Goal: Transaction & Acquisition: Purchase product/service

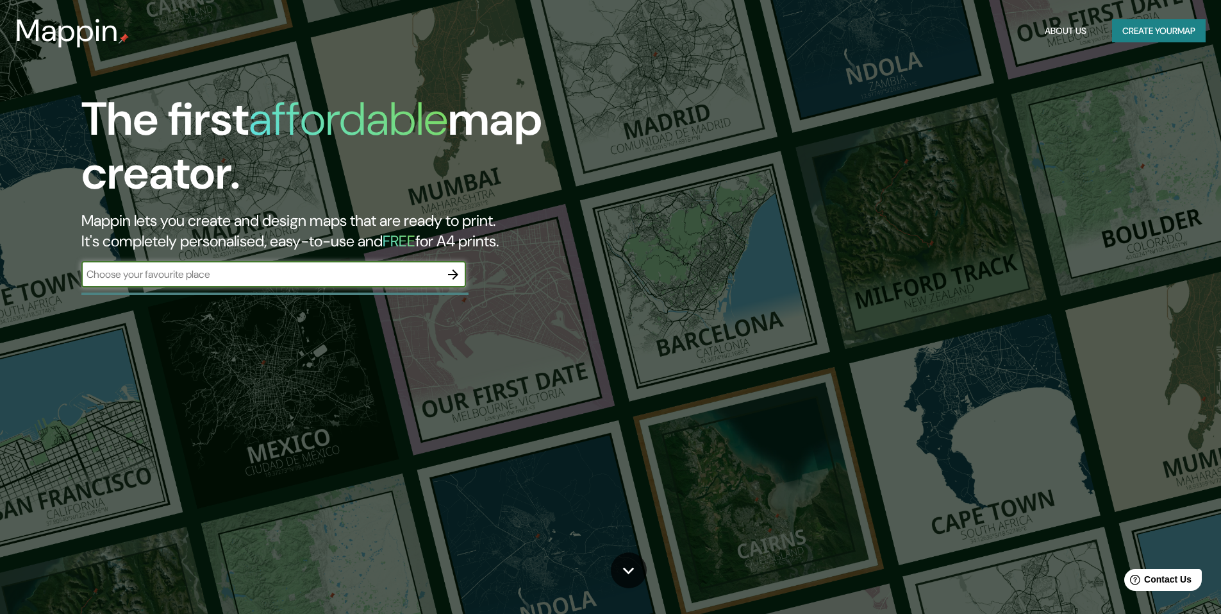
click at [398, 274] on input "text" at bounding box center [260, 274] width 359 height 15
type input "[GEOGRAPHIC_DATA][PERSON_NAME]"
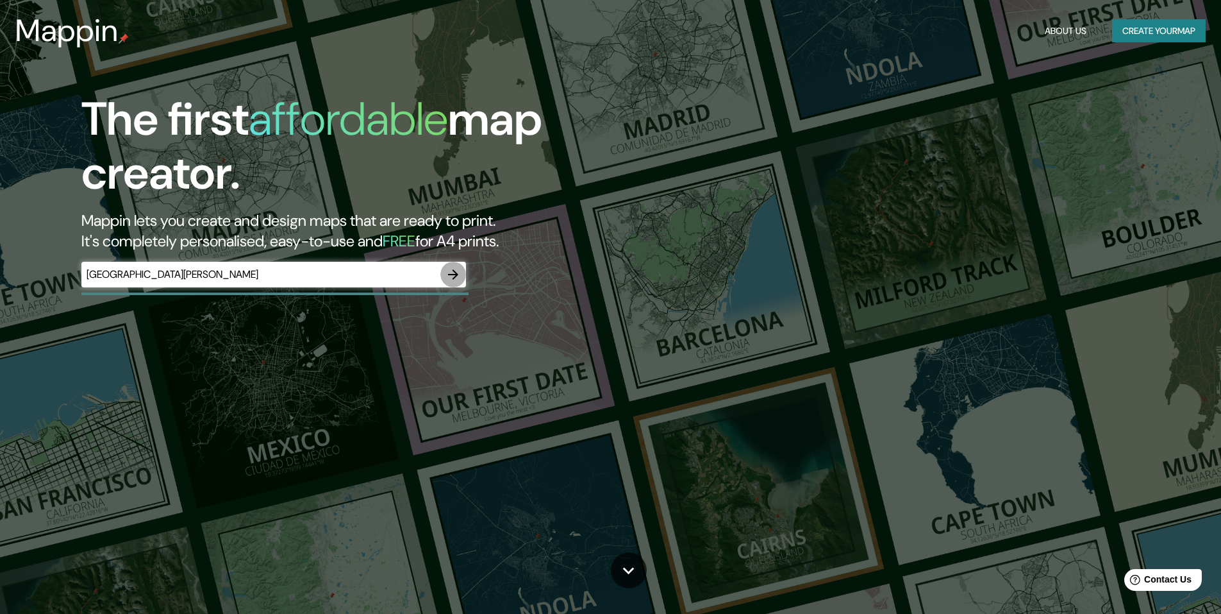
click at [451, 273] on icon "button" at bounding box center [453, 274] width 15 height 15
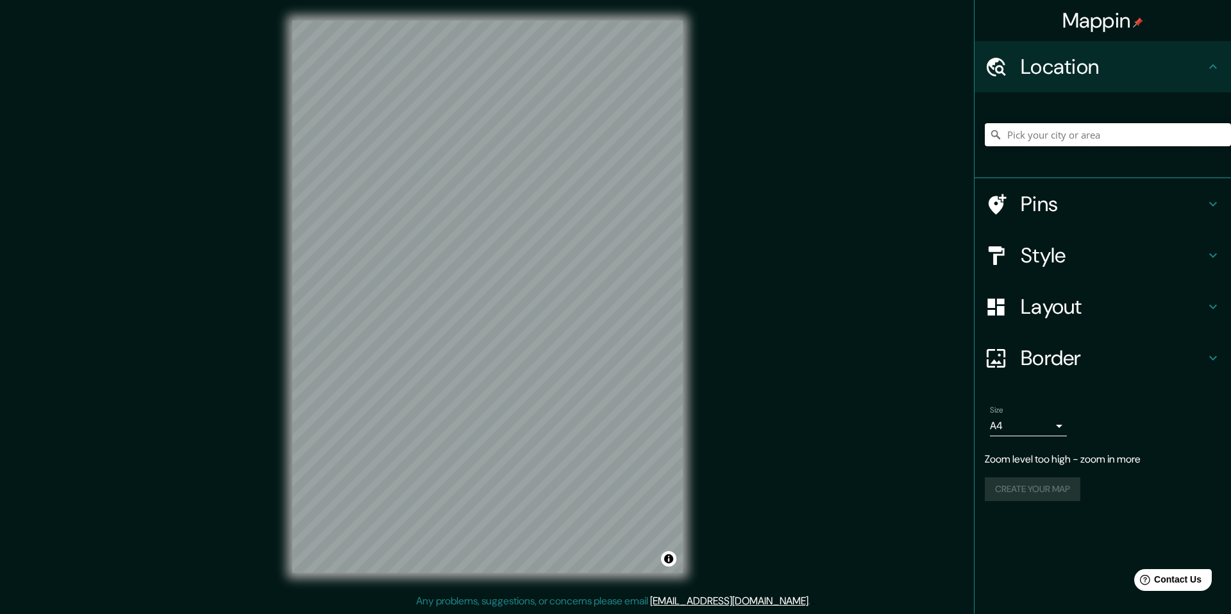
click at [1023, 135] on input "Pick your city or area" at bounding box center [1108, 134] width 246 height 23
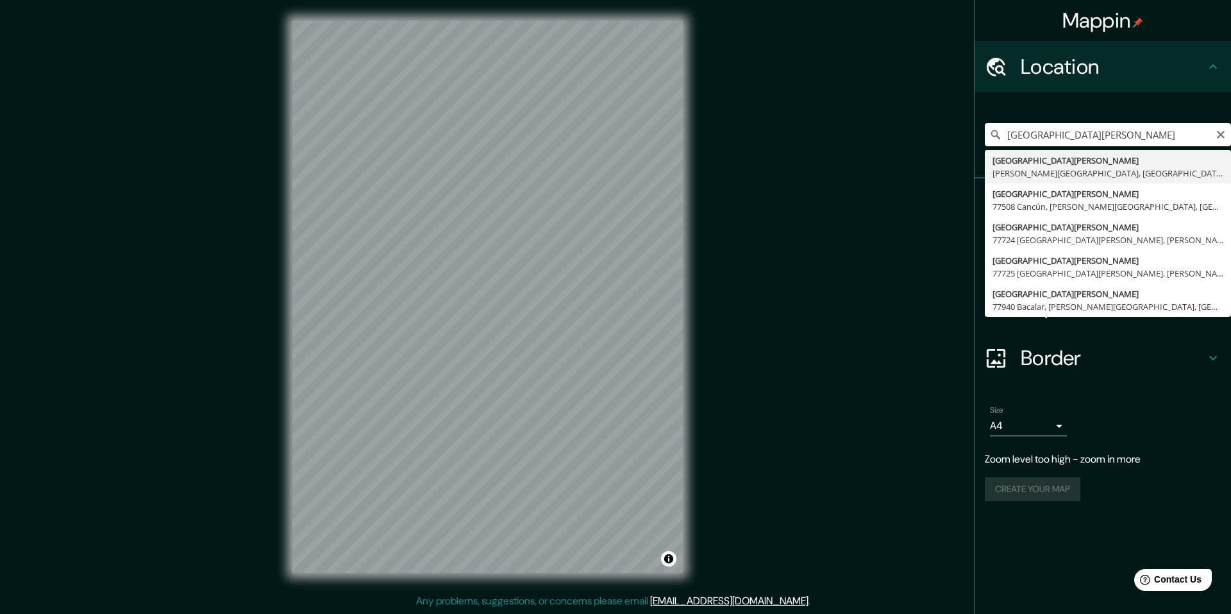
type input "[GEOGRAPHIC_DATA][PERSON_NAME], [PERSON_NAME][GEOGRAPHIC_DATA], [GEOGRAPHIC_DAT…"
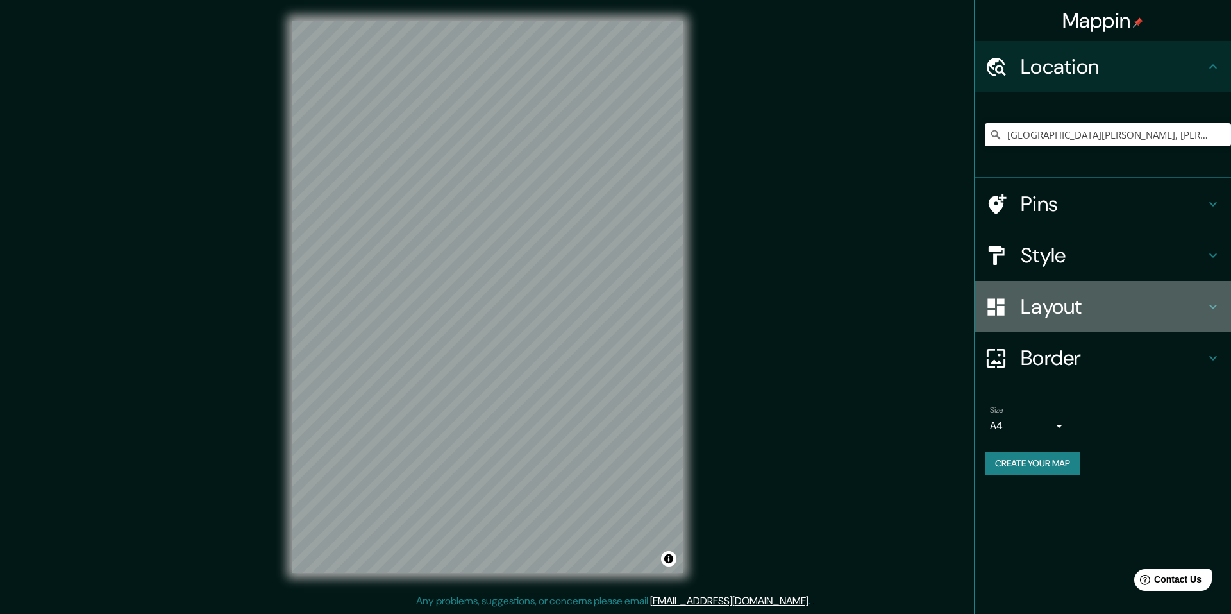
click at [1206, 305] on icon at bounding box center [1212, 306] width 15 height 15
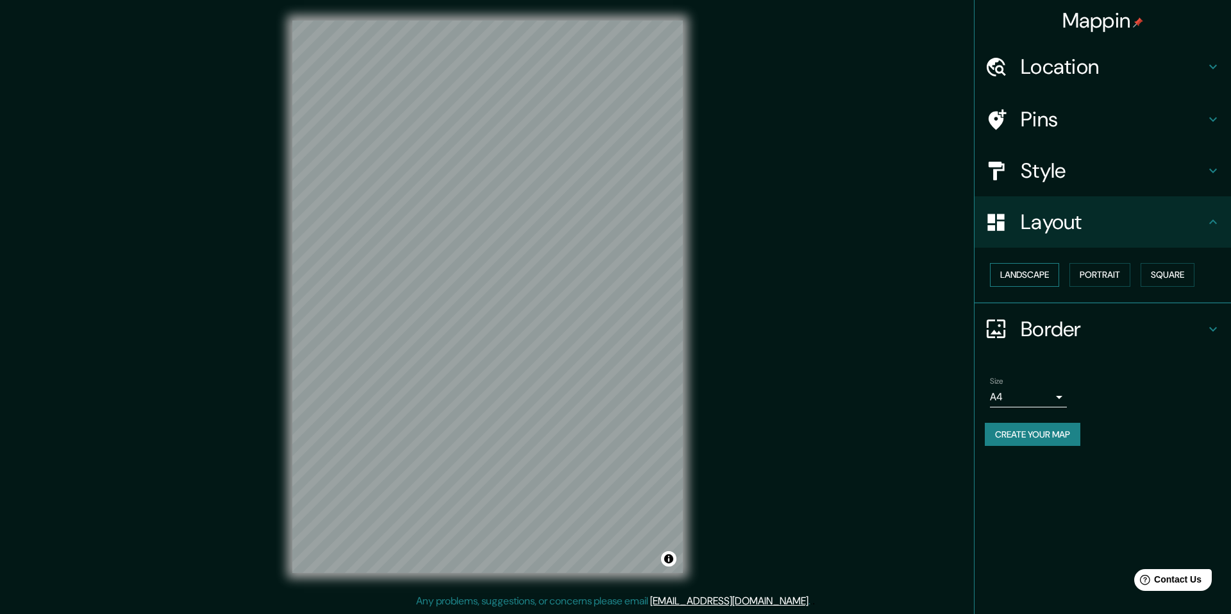
click at [1044, 273] on button "Landscape" at bounding box center [1024, 275] width 69 height 24
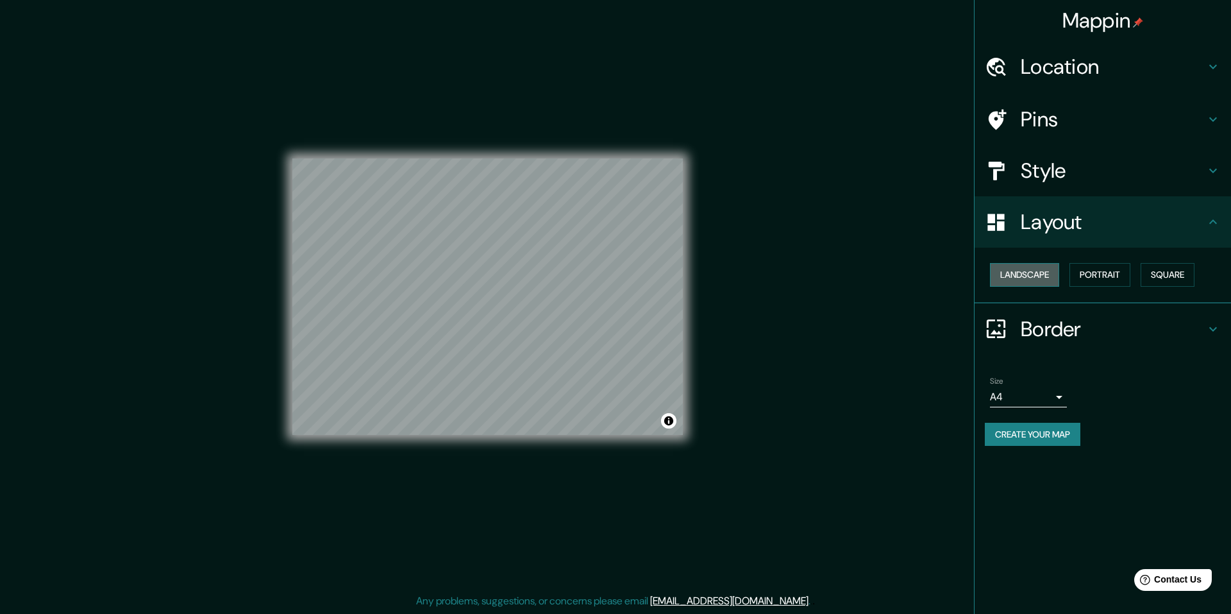
click at [1044, 273] on button "Landscape" at bounding box center [1024, 275] width 69 height 24
click at [1105, 273] on button "Portrait" at bounding box center [1100, 275] width 61 height 24
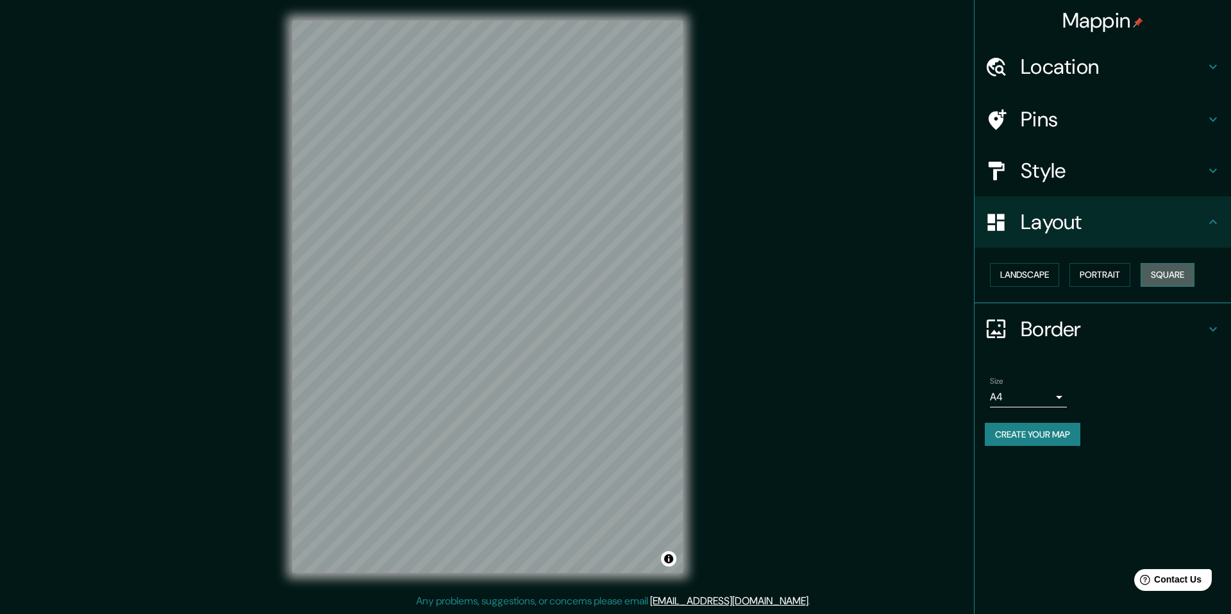
click at [1171, 264] on button "Square" at bounding box center [1168, 275] width 54 height 24
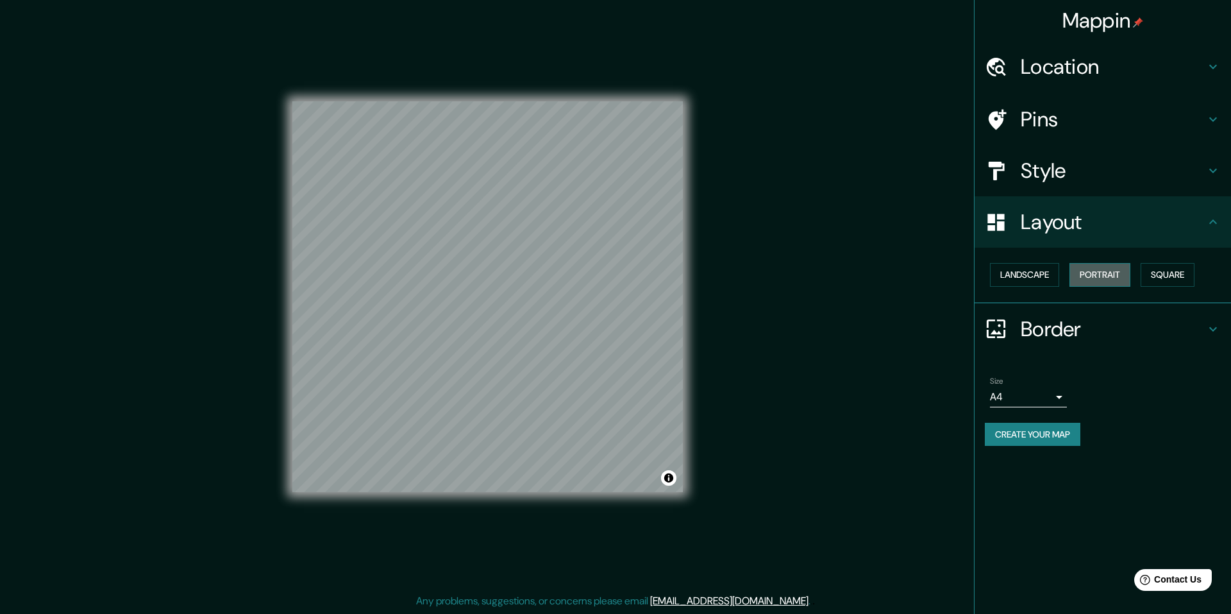
click at [1099, 268] on button "Portrait" at bounding box center [1100, 275] width 61 height 24
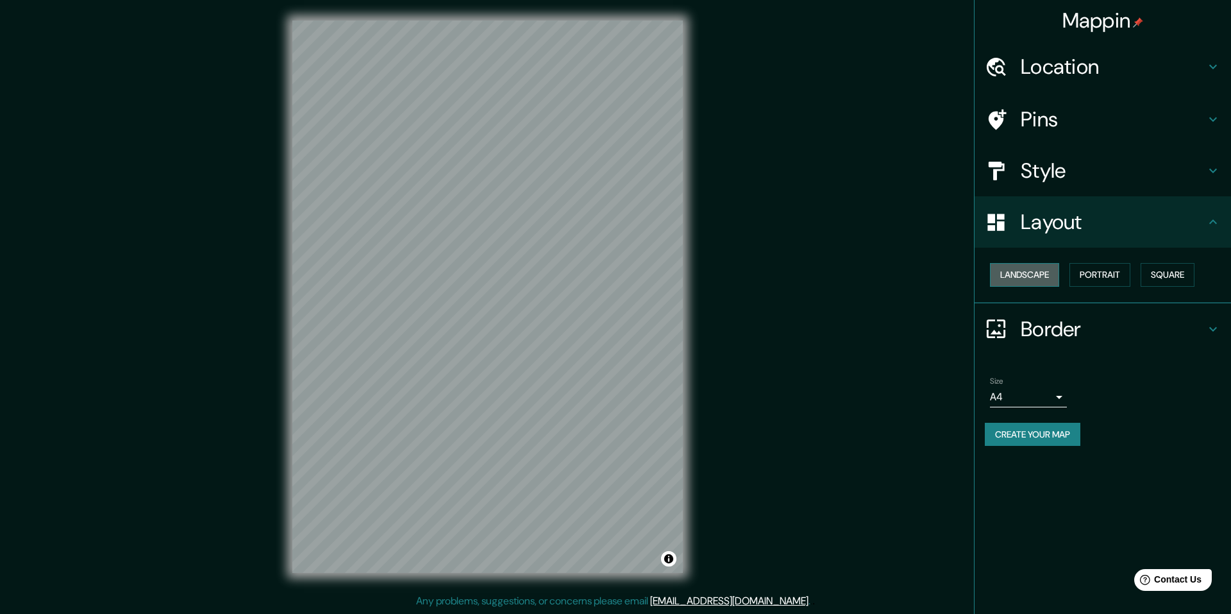
click at [1046, 272] on button "Landscape" at bounding box center [1024, 275] width 69 height 24
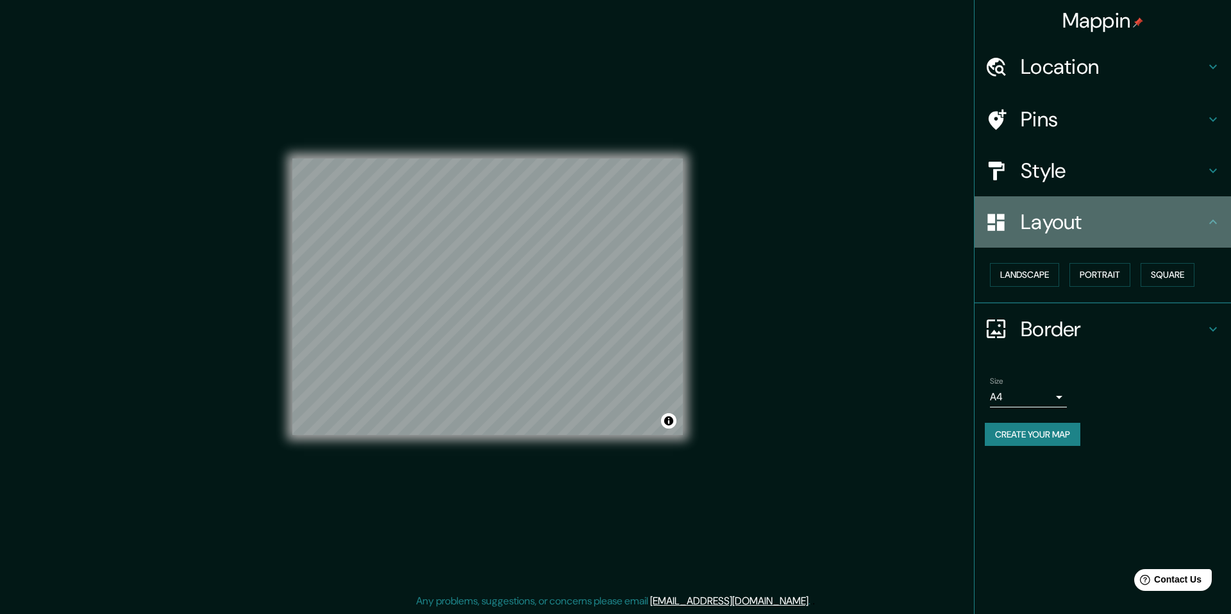
click at [1208, 228] on icon at bounding box center [1212, 221] width 15 height 15
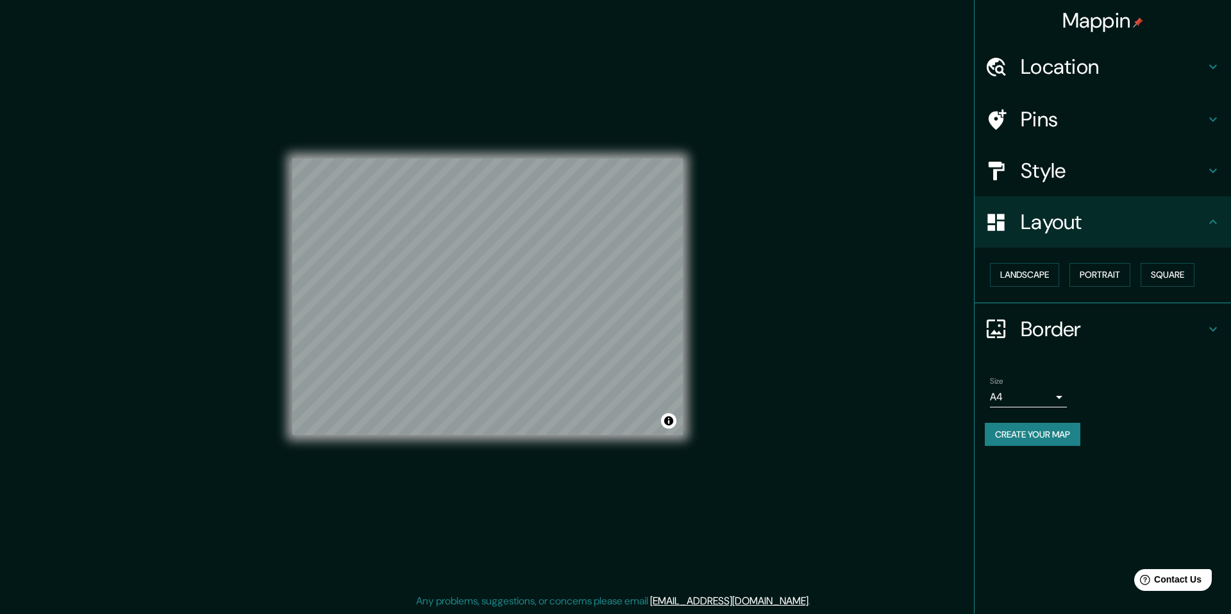
click at [1213, 226] on icon at bounding box center [1212, 221] width 15 height 15
click at [1050, 278] on button "Landscape" at bounding box center [1024, 275] width 69 height 24
click at [1099, 276] on button "Portrait" at bounding box center [1100, 275] width 61 height 24
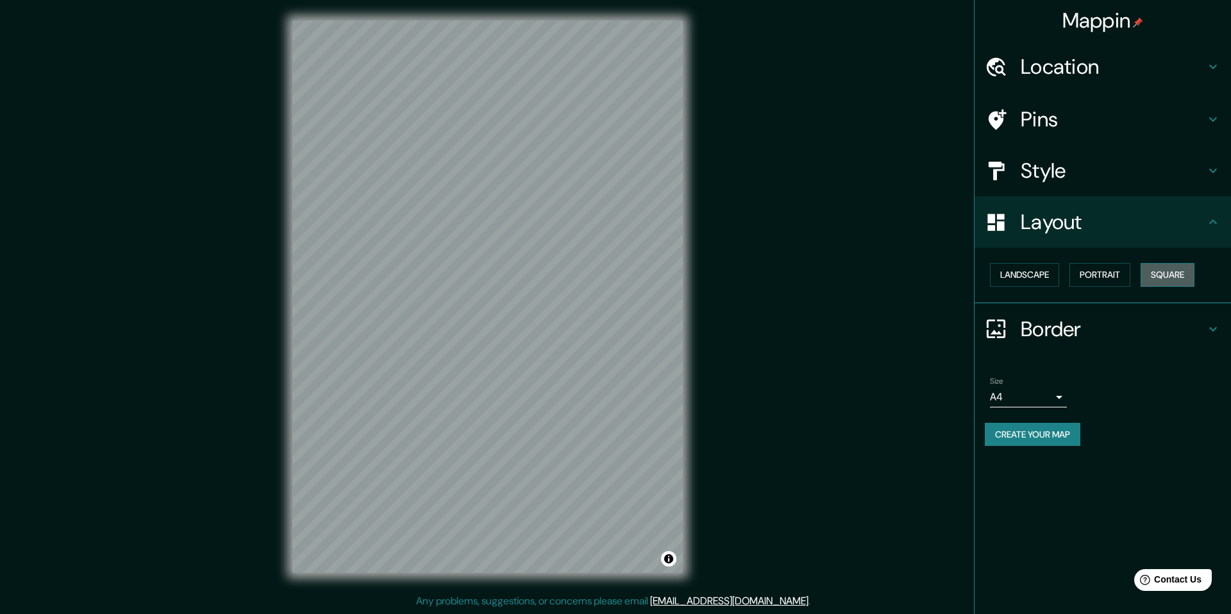
click at [1171, 273] on button "Square" at bounding box center [1168, 275] width 54 height 24
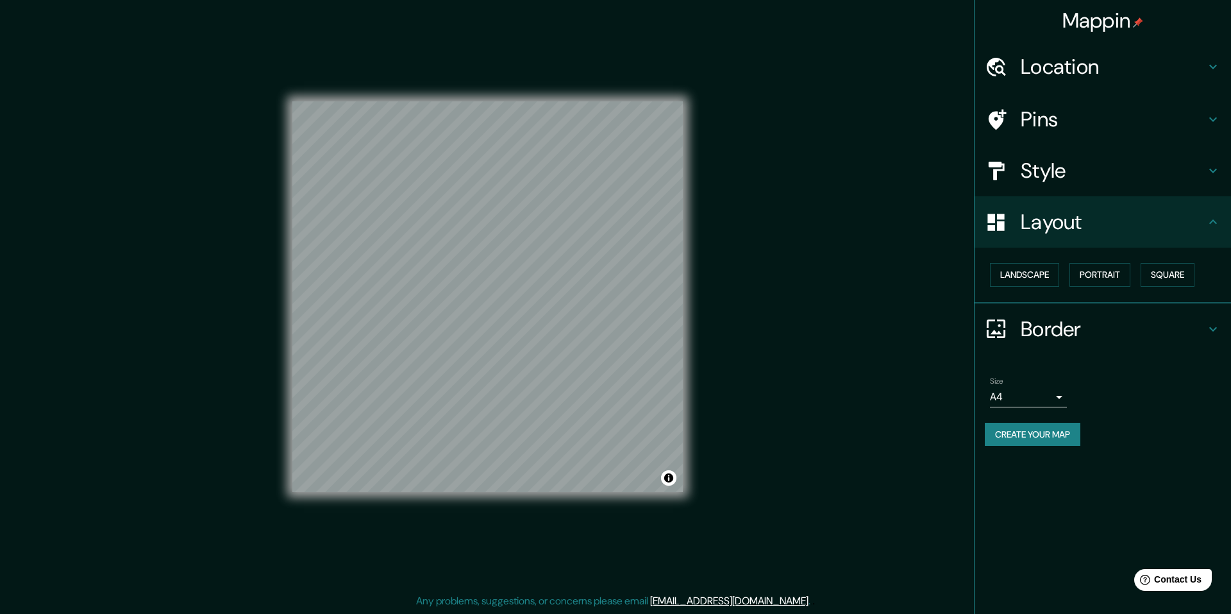
click at [1209, 61] on icon at bounding box center [1212, 66] width 15 height 15
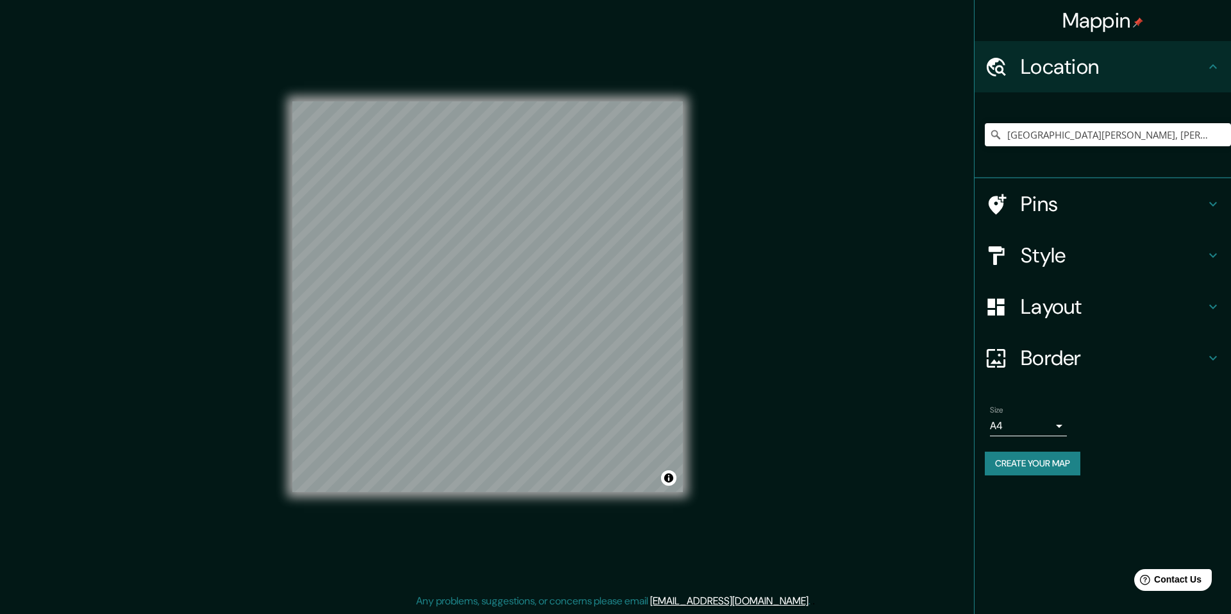
click at [1204, 71] on h4 "Location" at bounding box center [1113, 67] width 185 height 26
click at [1208, 70] on icon at bounding box center [1212, 66] width 15 height 15
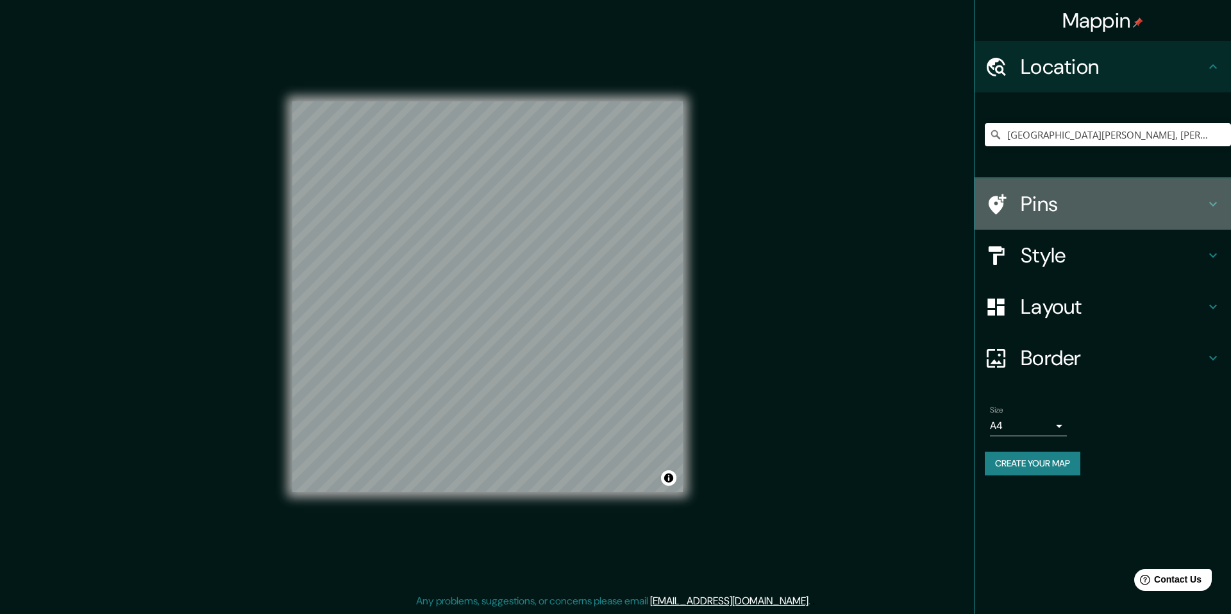
click at [1215, 211] on icon at bounding box center [1212, 203] width 15 height 15
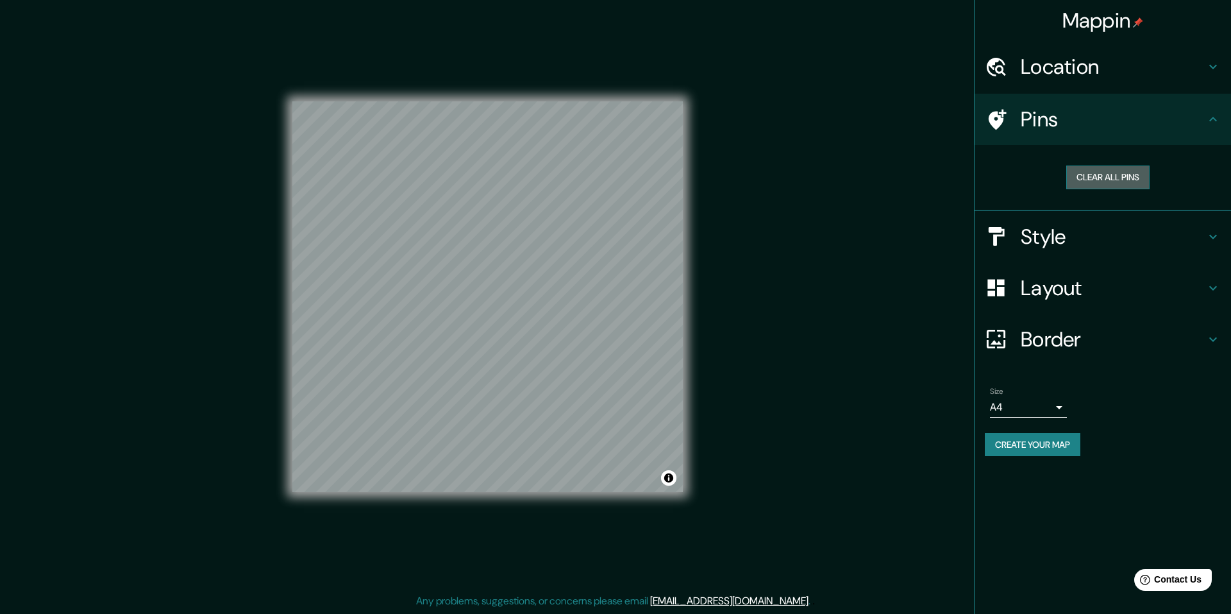
click at [1116, 178] on button "Clear all pins" at bounding box center [1107, 177] width 83 height 24
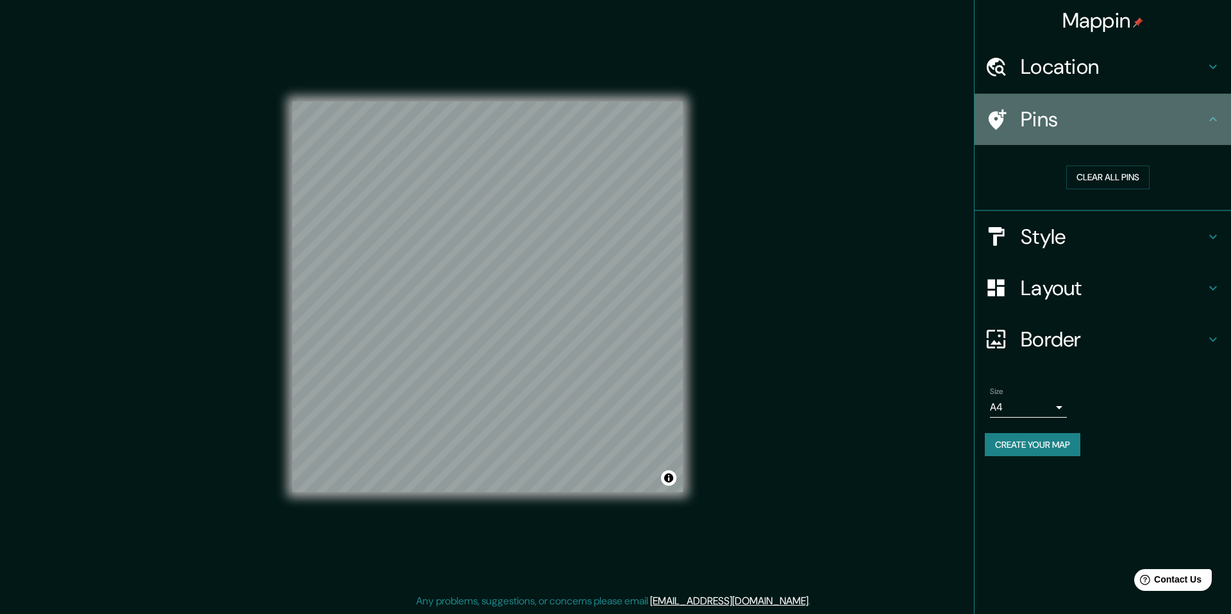
click at [1001, 119] on icon at bounding box center [998, 119] width 18 height 21
click at [991, 121] on icon at bounding box center [998, 119] width 18 height 21
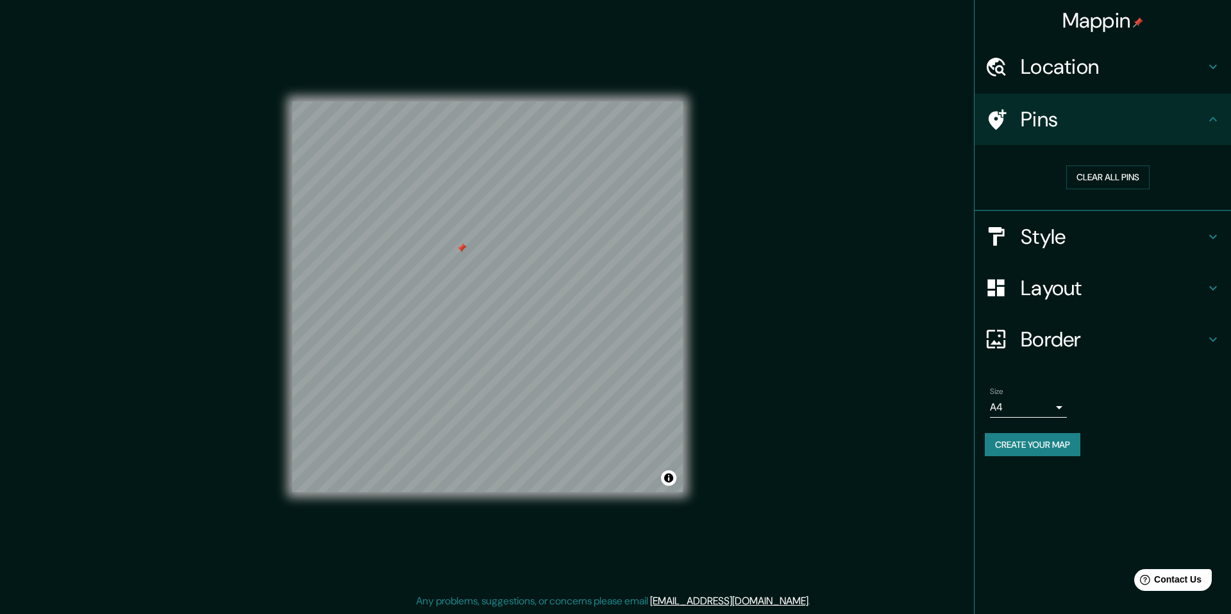
click at [535, 254] on div "Mappin Location [GEOGRAPHIC_DATA][PERSON_NAME], [PERSON_NAME][GEOGRAPHIC_DATA],…" at bounding box center [615, 307] width 1231 height 614
click at [1111, 175] on button "Clear all pins" at bounding box center [1107, 177] width 83 height 24
click at [684, 327] on div "© Mapbox © OpenStreetMap Improve this map" at bounding box center [488, 296] width 432 height 593
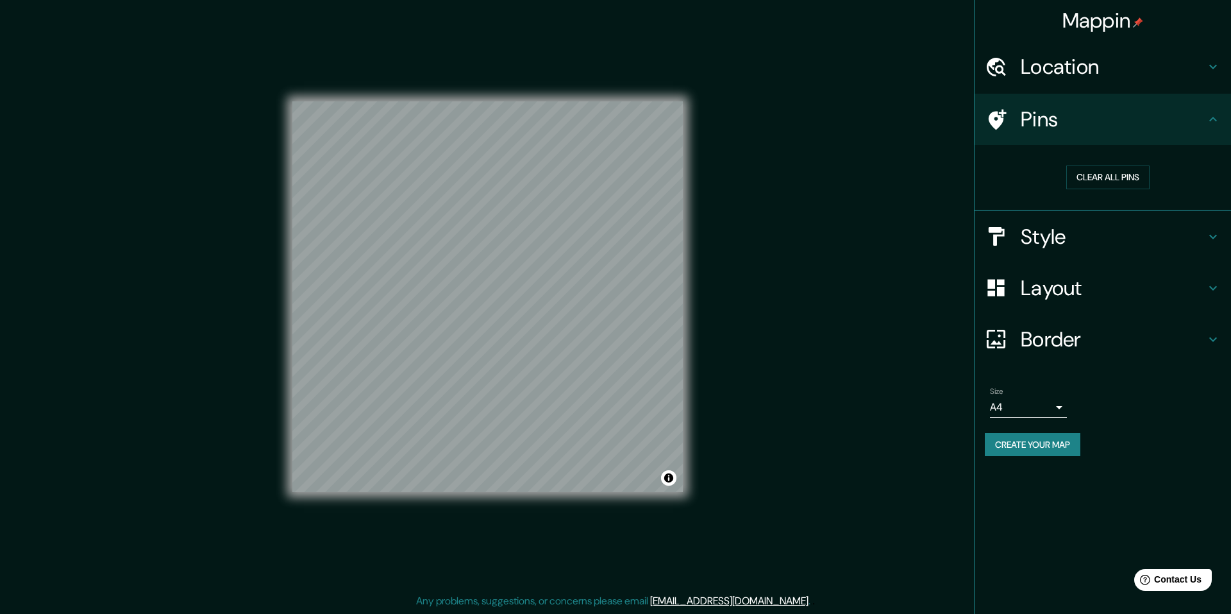
click at [1202, 228] on h4 "Style" at bounding box center [1113, 237] width 185 height 26
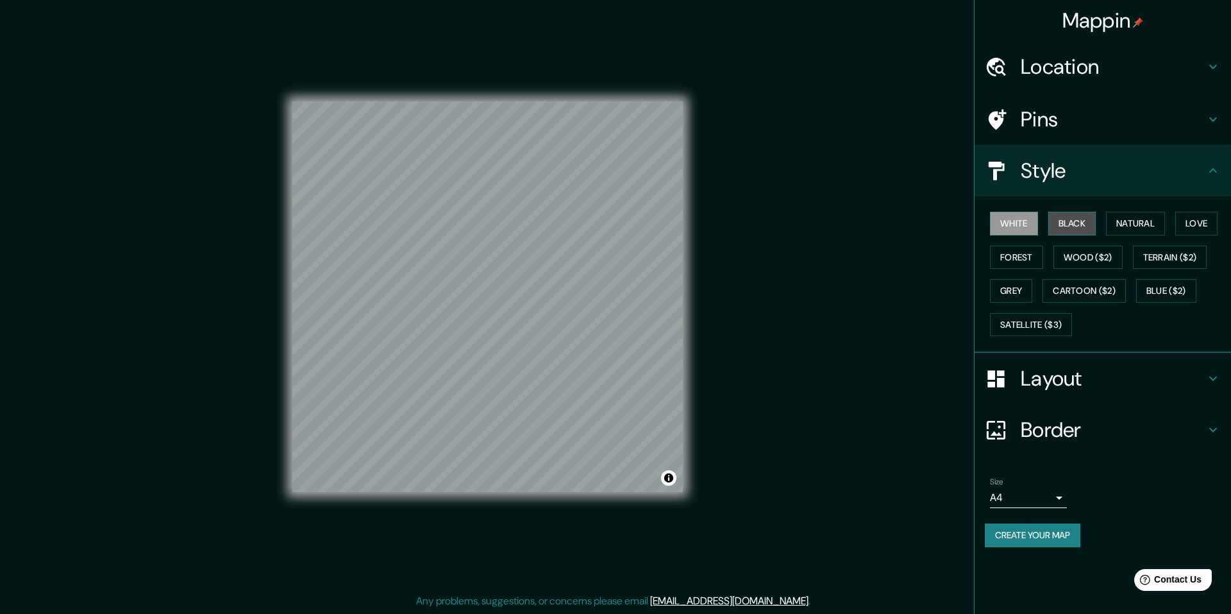
click at [1069, 222] on button "Black" at bounding box center [1072, 224] width 48 height 24
click at [1130, 224] on button "Natural" at bounding box center [1135, 224] width 59 height 24
click at [1195, 225] on button "Love" at bounding box center [1196, 224] width 42 height 24
click at [1188, 253] on button "Terrain ($2)" at bounding box center [1170, 258] width 74 height 24
click at [1099, 263] on button "Wood ($2)" at bounding box center [1087, 258] width 69 height 24
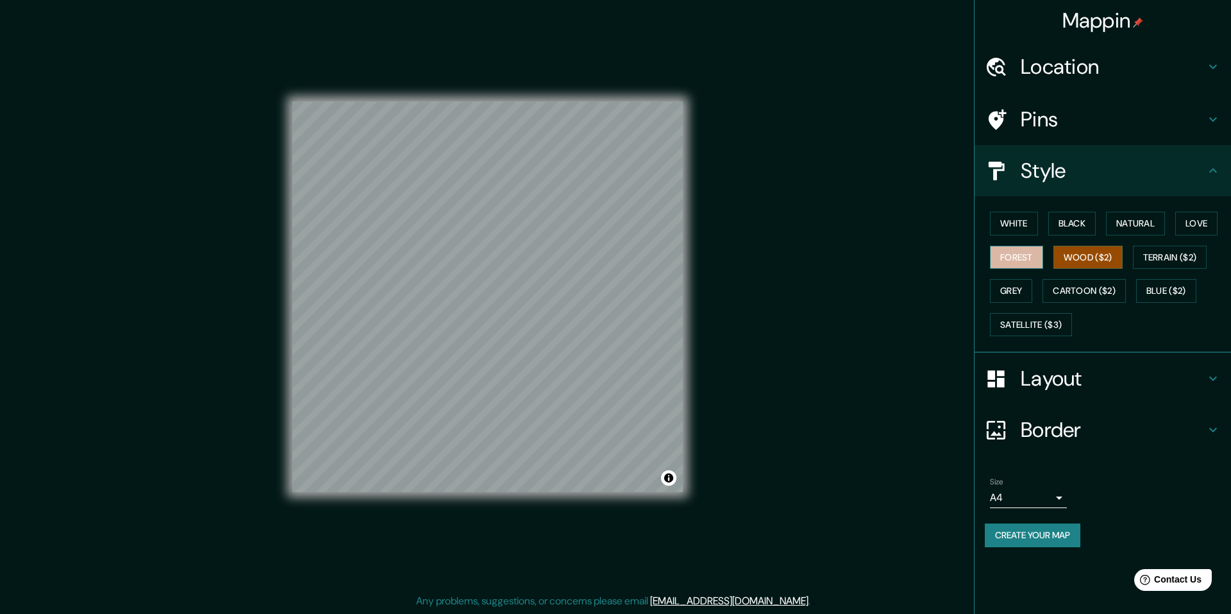
click at [1030, 258] on button "Forest" at bounding box center [1016, 258] width 53 height 24
click at [1021, 288] on button "Grey" at bounding box center [1011, 291] width 42 height 24
click at [1078, 288] on button "Cartoon ($2)" at bounding box center [1084, 291] width 83 height 24
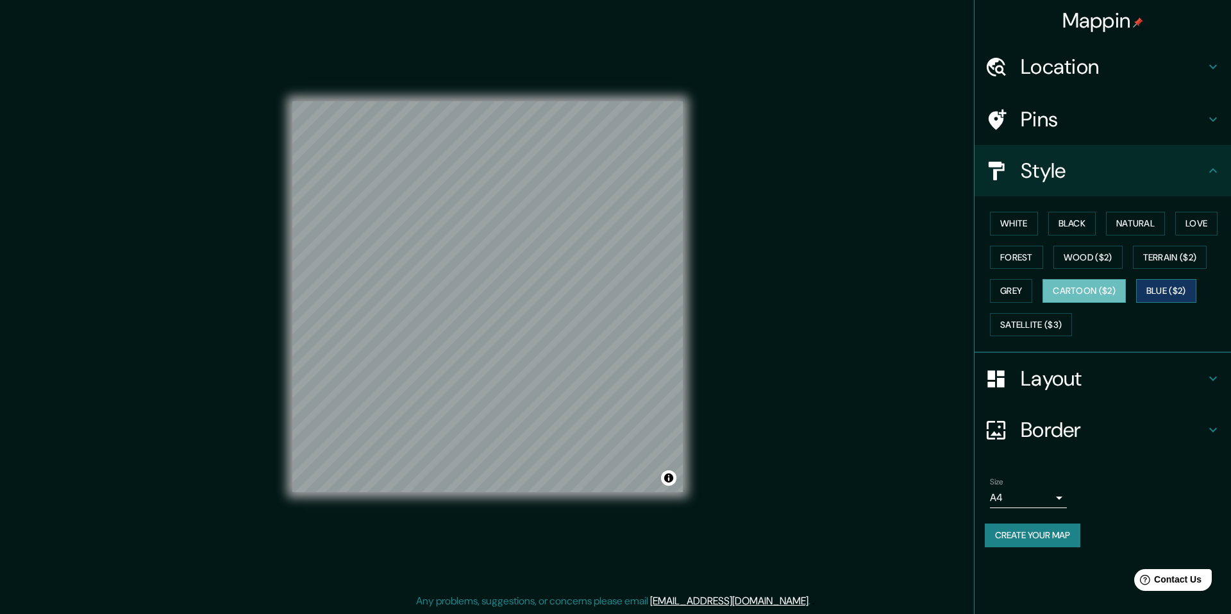
click at [1163, 285] on button "Blue ($2)" at bounding box center [1166, 291] width 60 height 24
click at [1037, 319] on button "Satellite ($3)" at bounding box center [1031, 325] width 82 height 24
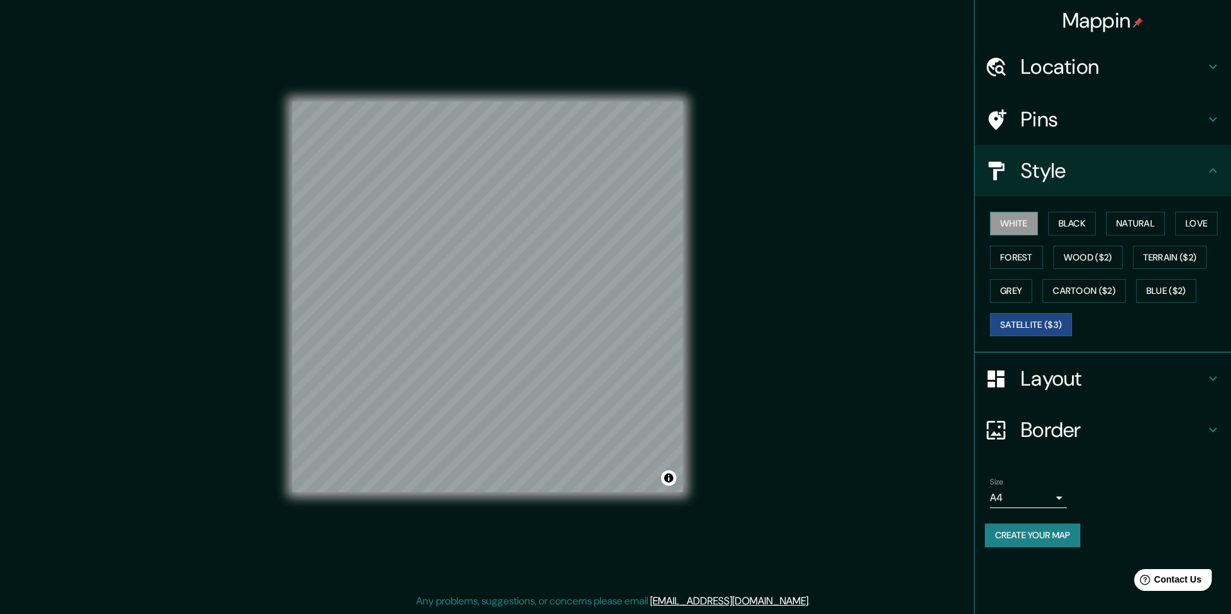
click at [1013, 222] on button "White" at bounding box center [1014, 224] width 48 height 24
click at [1003, 325] on button "Satellite ($3)" at bounding box center [1031, 325] width 82 height 24
click at [1010, 287] on button "Grey" at bounding box center [1011, 291] width 42 height 24
click at [1015, 314] on button "Satellite ($3)" at bounding box center [1031, 325] width 82 height 24
click at [1021, 233] on button "White" at bounding box center [1014, 224] width 48 height 24
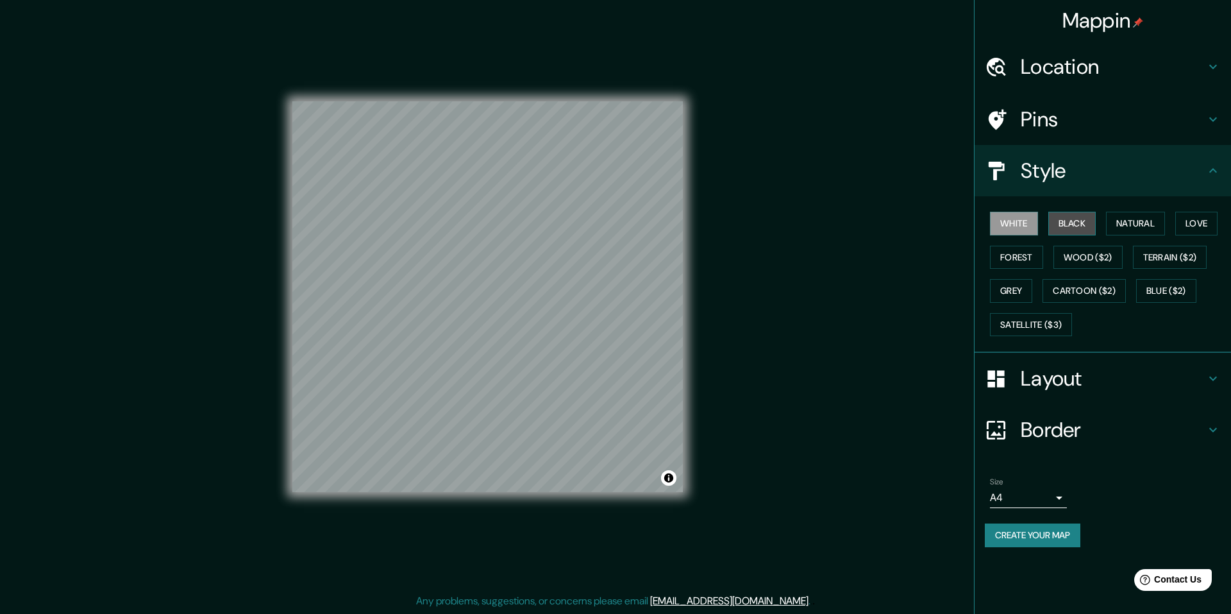
click at [1073, 215] on button "Black" at bounding box center [1072, 224] width 48 height 24
click at [1194, 175] on h4 "Style" at bounding box center [1113, 171] width 185 height 26
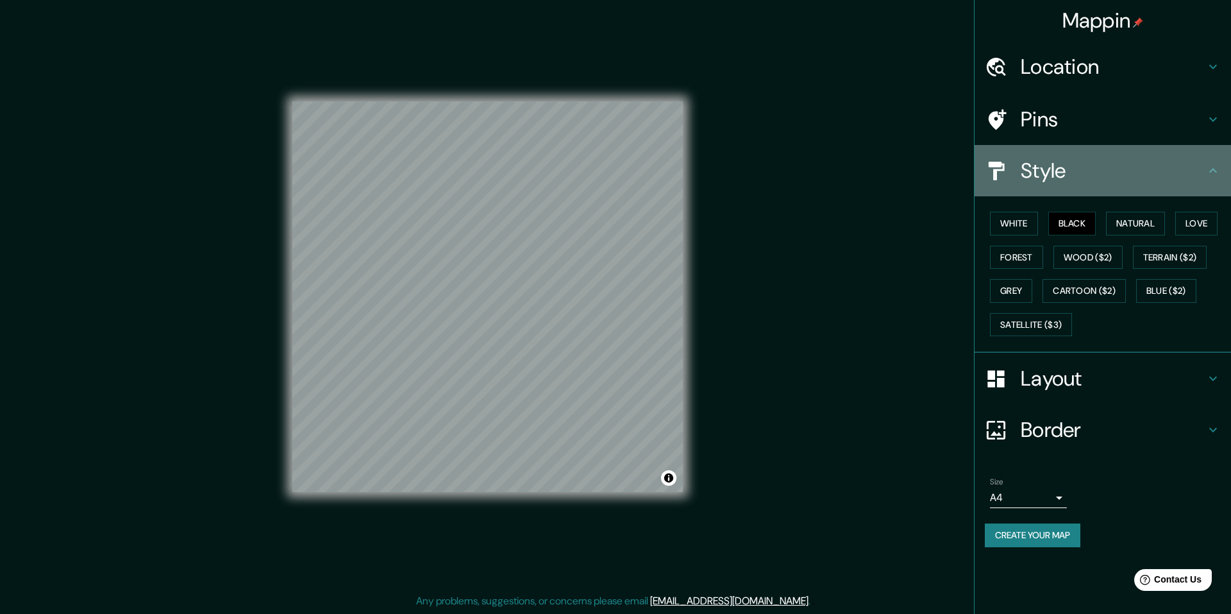
click at [1213, 176] on icon at bounding box center [1212, 170] width 15 height 15
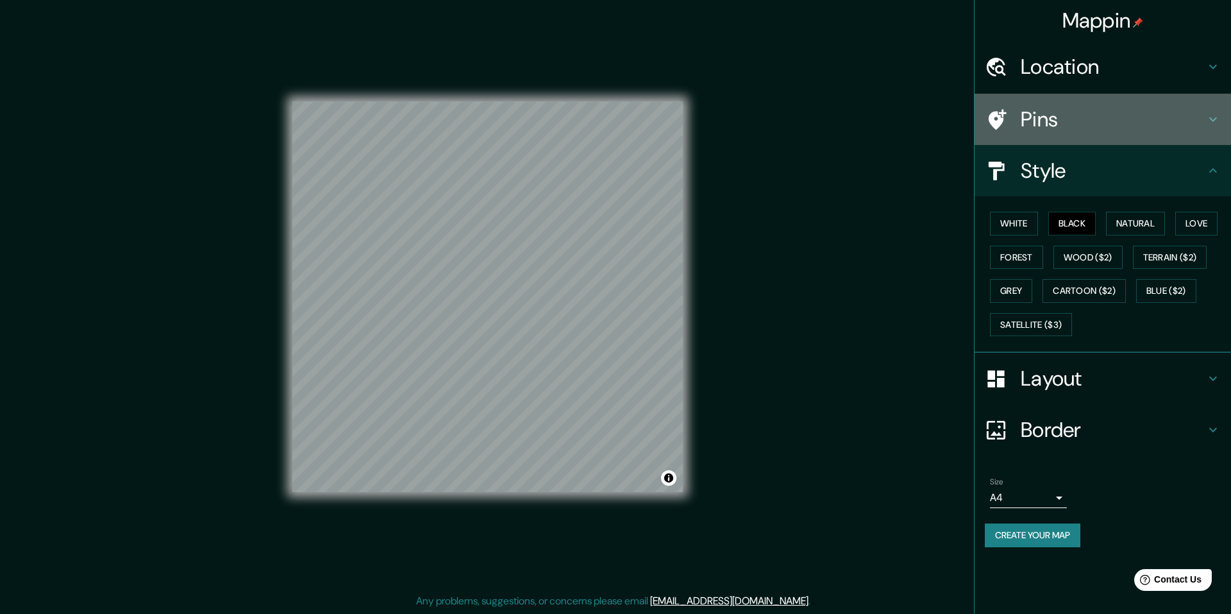
click at [1210, 124] on icon at bounding box center [1212, 119] width 15 height 15
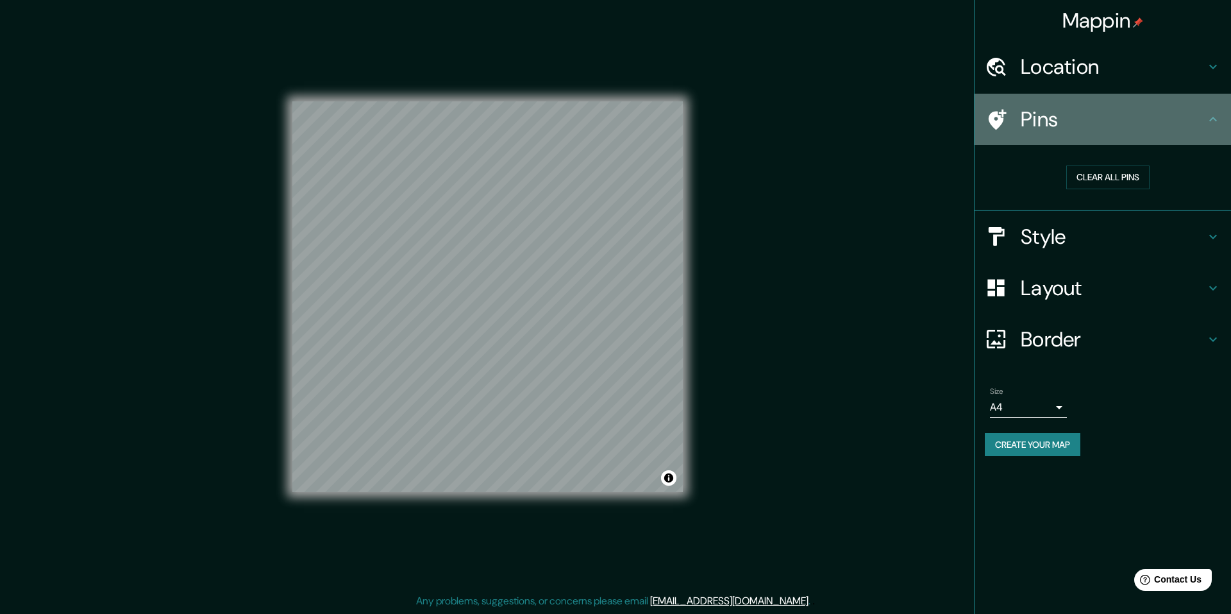
click at [1001, 121] on icon at bounding box center [998, 119] width 18 height 21
click at [1002, 116] on icon at bounding box center [996, 119] width 22 height 22
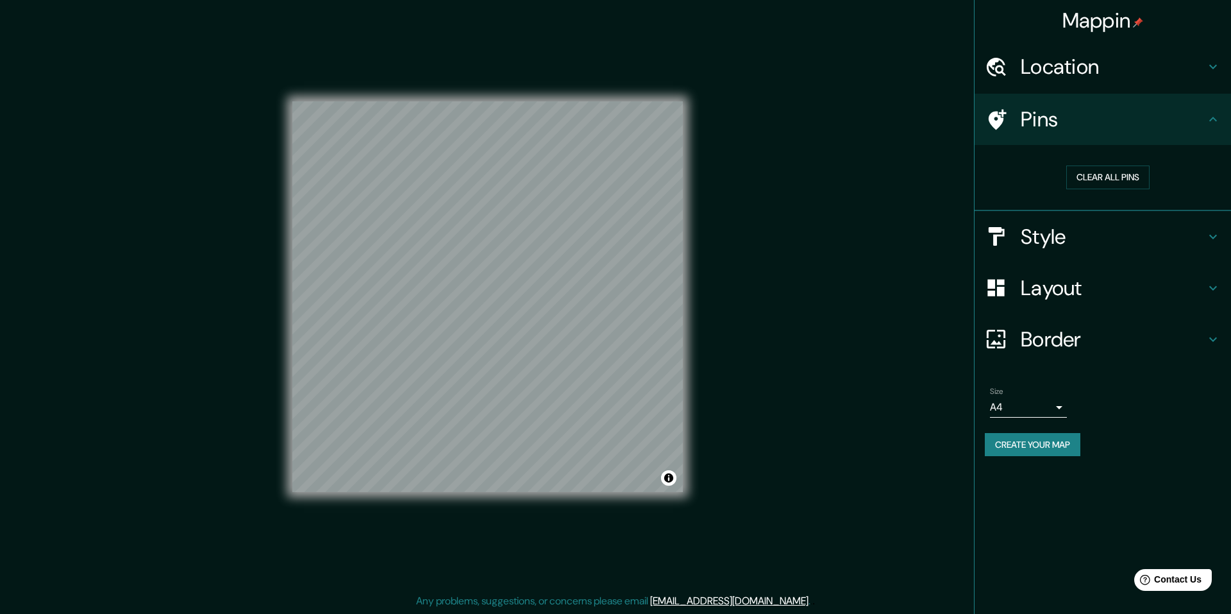
click at [1002, 116] on icon at bounding box center [996, 119] width 22 height 22
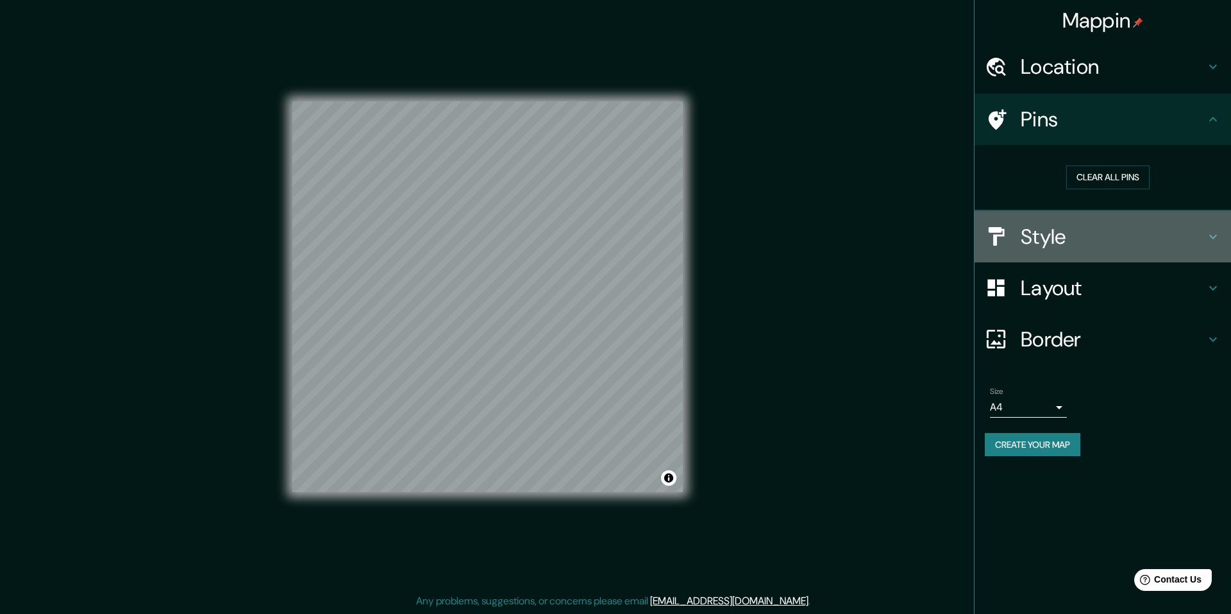
click at [1055, 239] on h4 "Style" at bounding box center [1113, 237] width 185 height 26
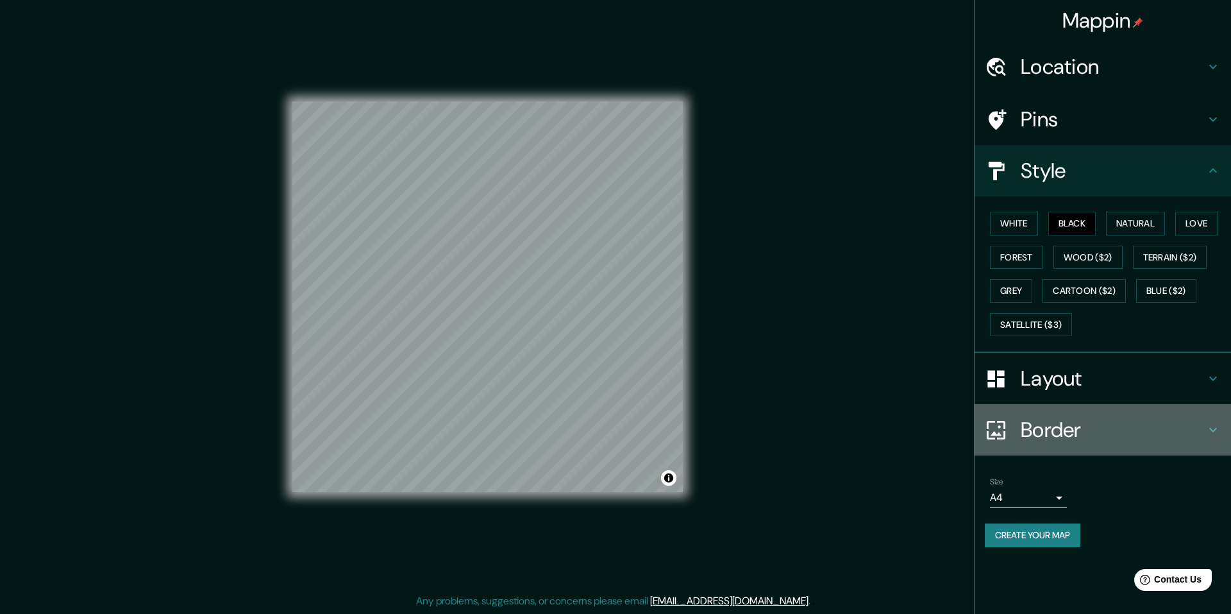
click at [1186, 424] on h4 "Border" at bounding box center [1113, 430] width 185 height 26
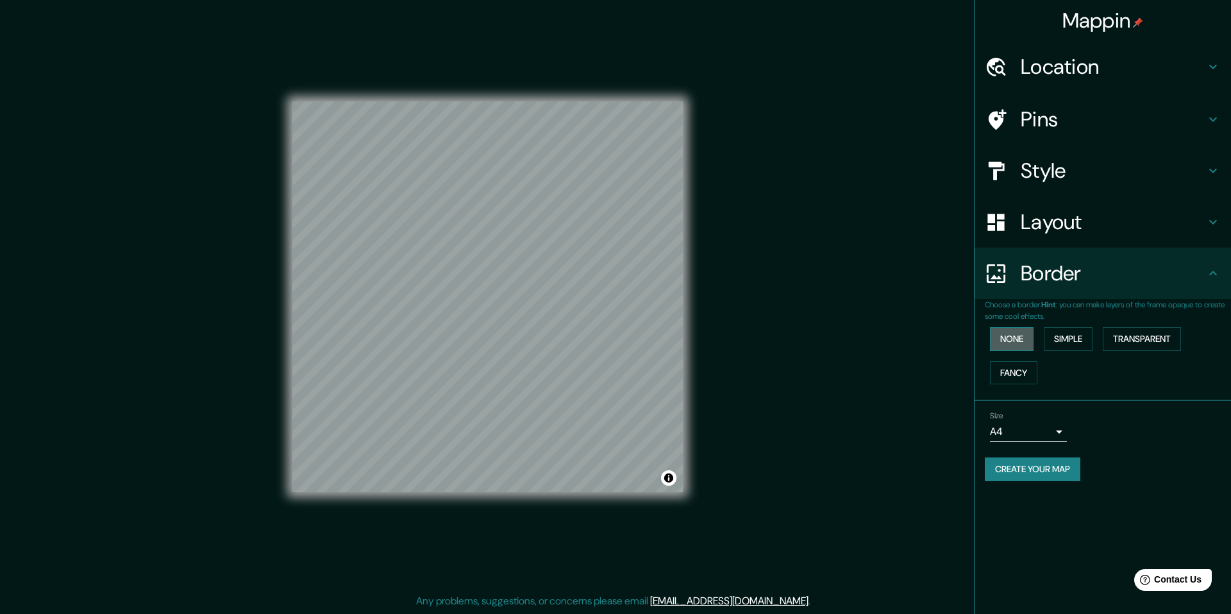
click at [1028, 342] on button "None" at bounding box center [1012, 339] width 44 height 24
click at [1074, 336] on button "Simple" at bounding box center [1068, 339] width 49 height 24
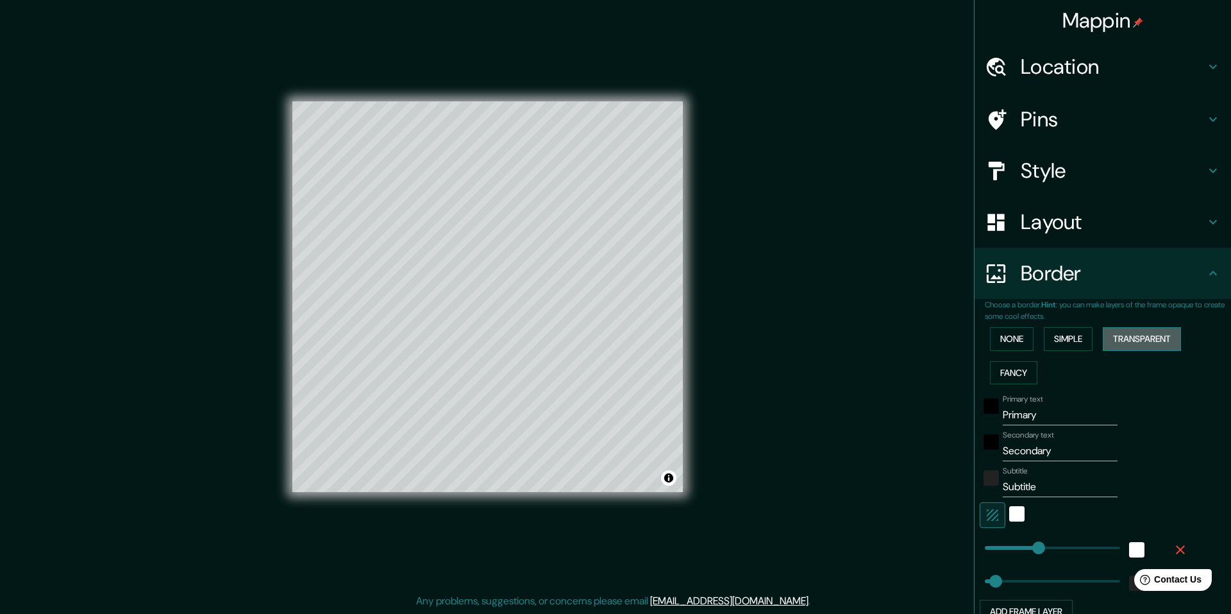
click at [1124, 335] on button "Transparent" at bounding box center [1142, 339] width 78 height 24
click at [1010, 367] on button "Fancy" at bounding box center [1013, 373] width 47 height 24
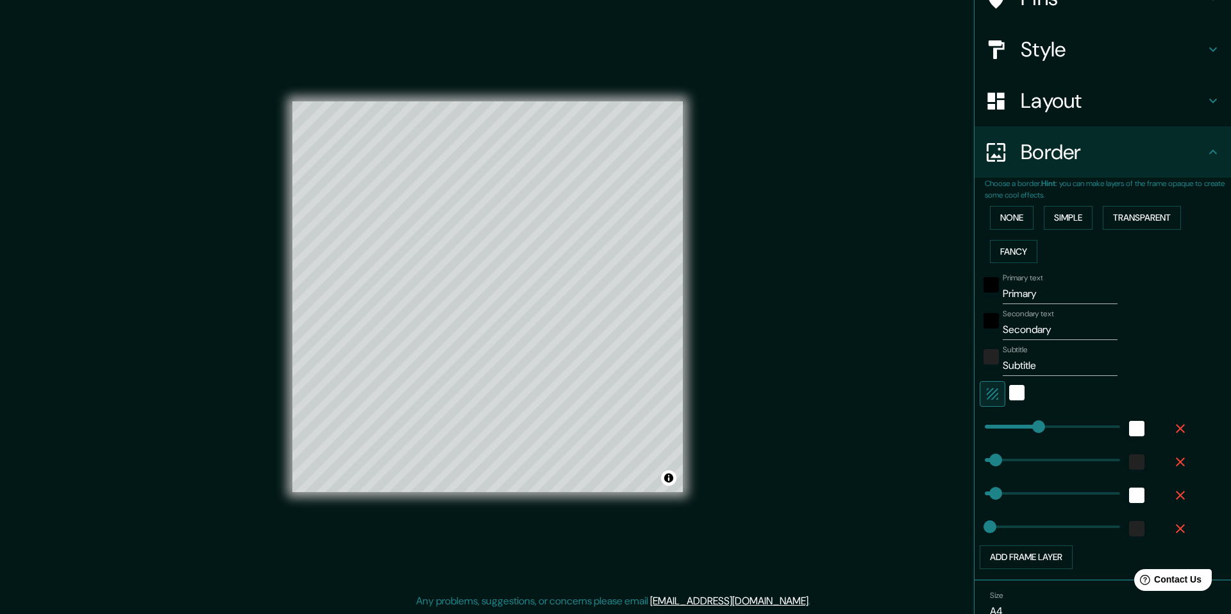
scroll to position [183, 0]
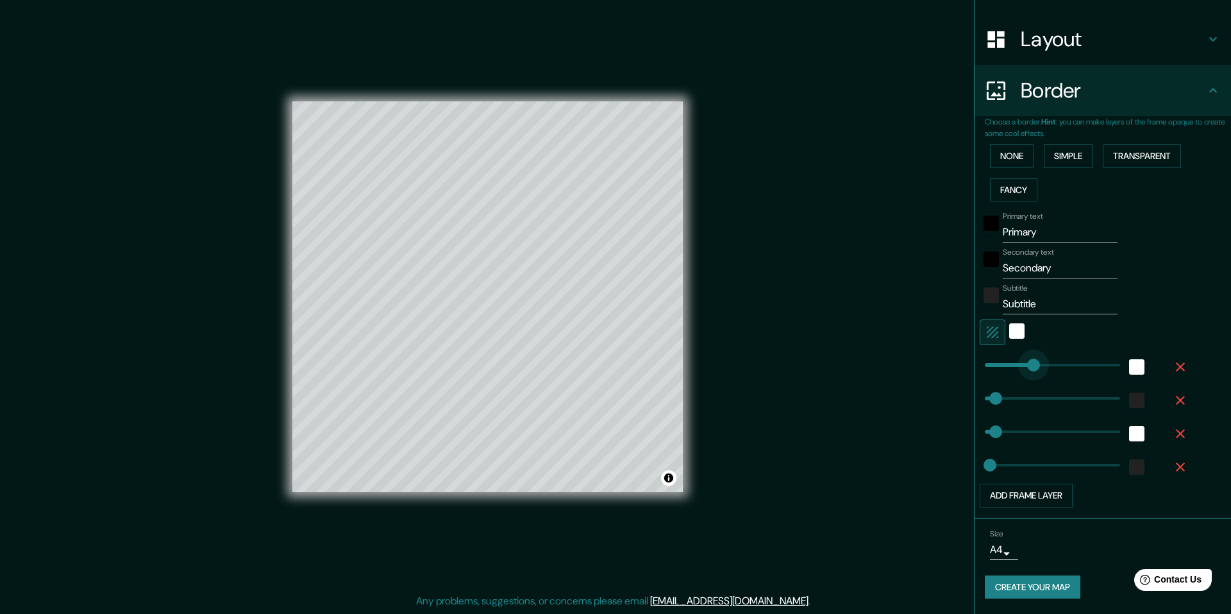
type input "179"
drag, startPoint x: 1032, startPoint y: 364, endPoint x: 1009, endPoint y: 362, distance: 23.8
type input "49"
type input "24"
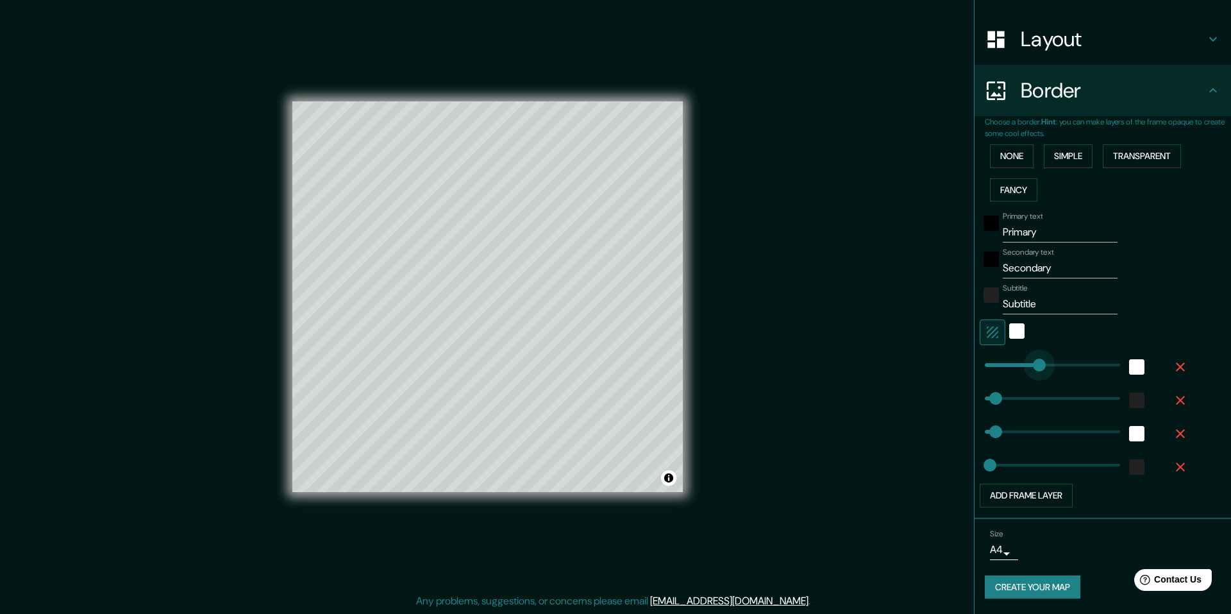
type input "280"
drag, startPoint x: 1009, startPoint y: 362, endPoint x: 1044, endPoint y: 358, distance: 35.5
type input "49"
type input "24"
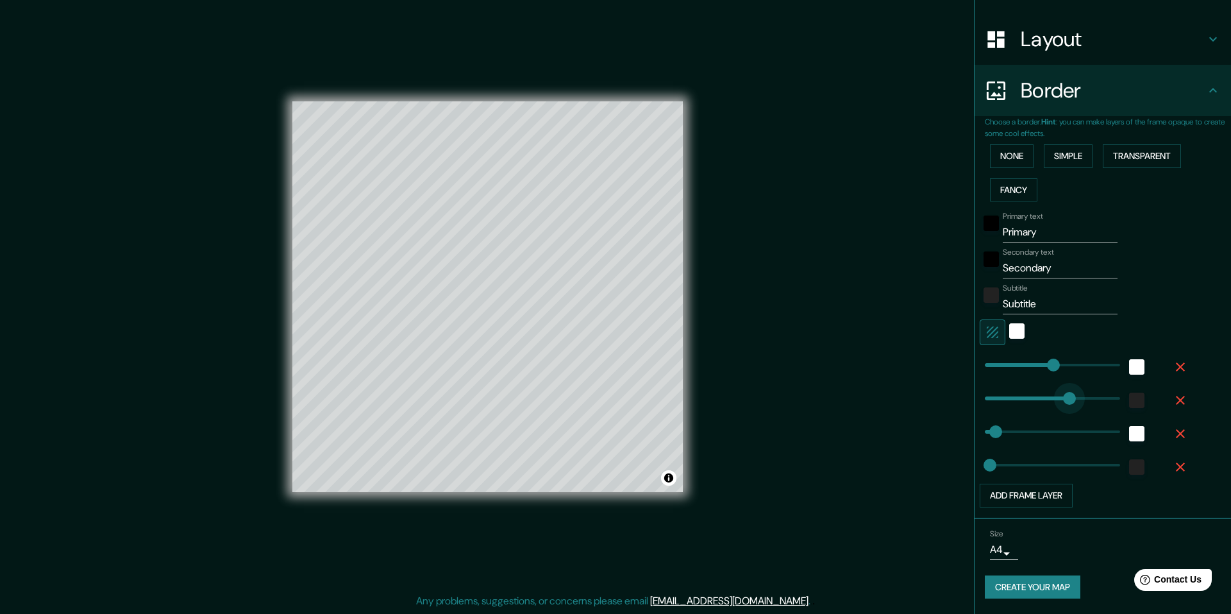
type input "382"
drag, startPoint x: 995, startPoint y: 396, endPoint x: 1064, endPoint y: 398, distance: 69.3
type input "49"
type input "24"
type input "214"
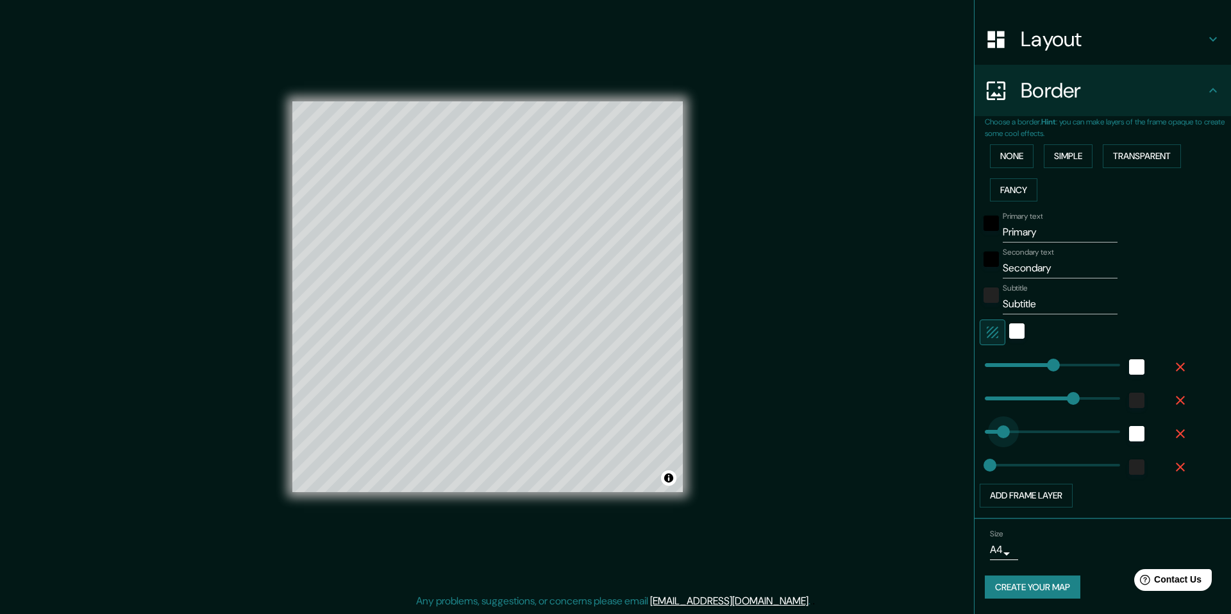
drag, startPoint x: 986, startPoint y: 426, endPoint x: 1034, endPoint y: 426, distance: 48.1
type input "24"
type input "179"
drag, startPoint x: 1034, startPoint y: 426, endPoint x: 1015, endPoint y: 430, distance: 19.5
type input "24"
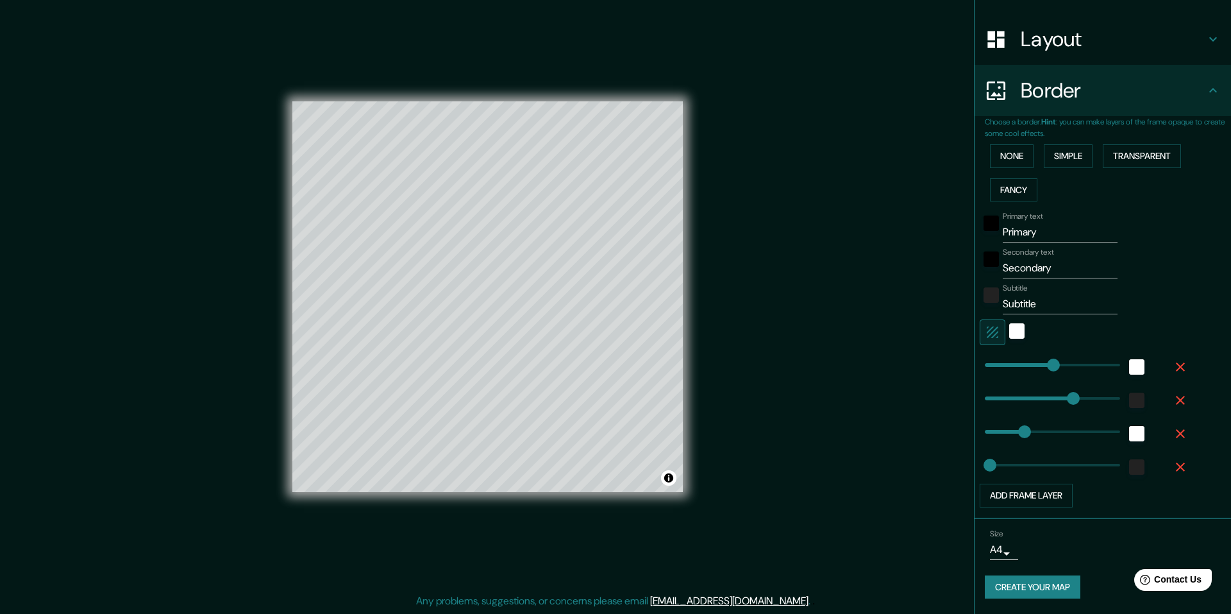
type input "179"
type input "257"
drag, startPoint x: 980, startPoint y: 465, endPoint x: 1032, endPoint y: 459, distance: 52.3
type input "179"
click at [1000, 551] on body "Mappin Location [GEOGRAPHIC_DATA][PERSON_NAME], [PERSON_NAME][GEOGRAPHIC_DATA],…" at bounding box center [615, 307] width 1231 height 614
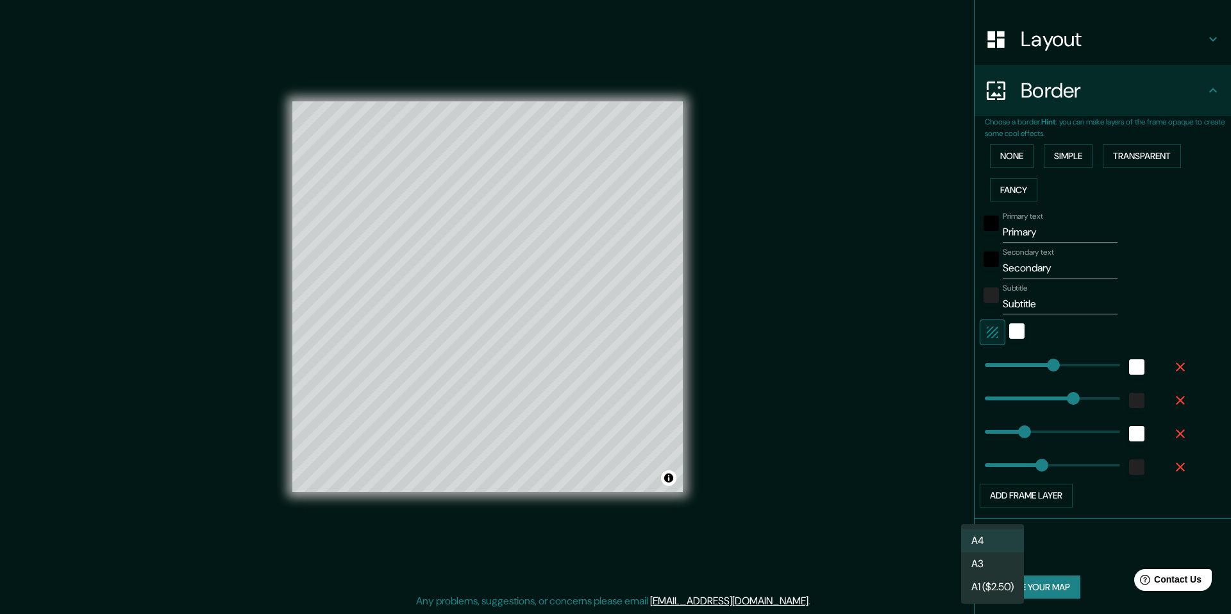
click at [997, 563] on li "A3" at bounding box center [992, 563] width 63 height 23
type input "a4"
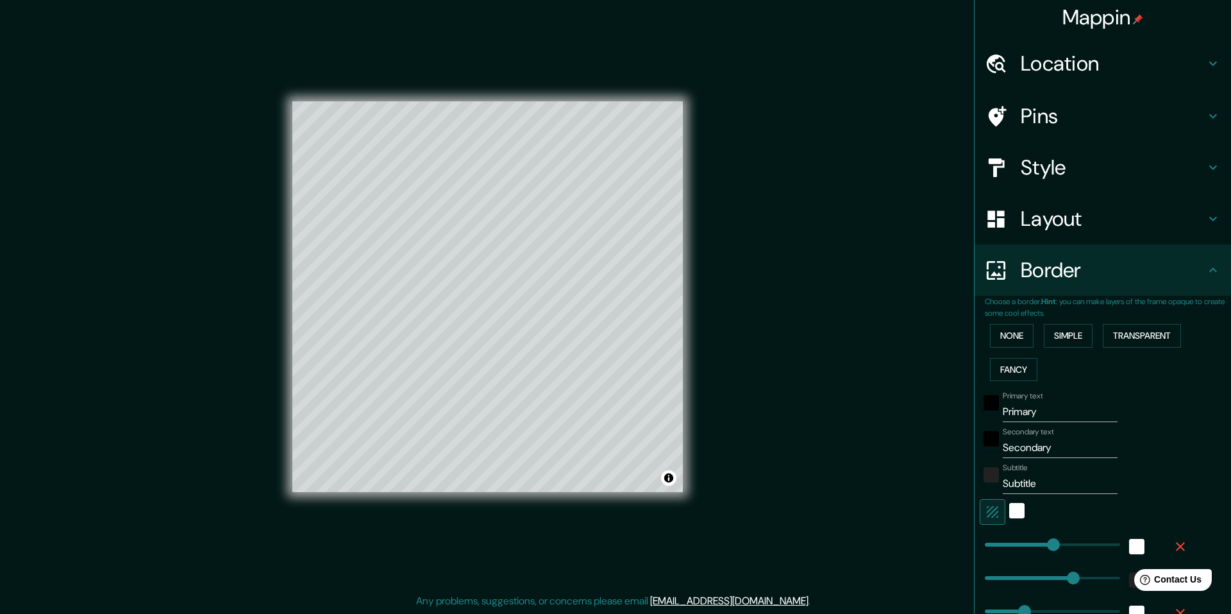
scroll to position [0, 0]
